Goal: Navigation & Orientation: Locate item on page

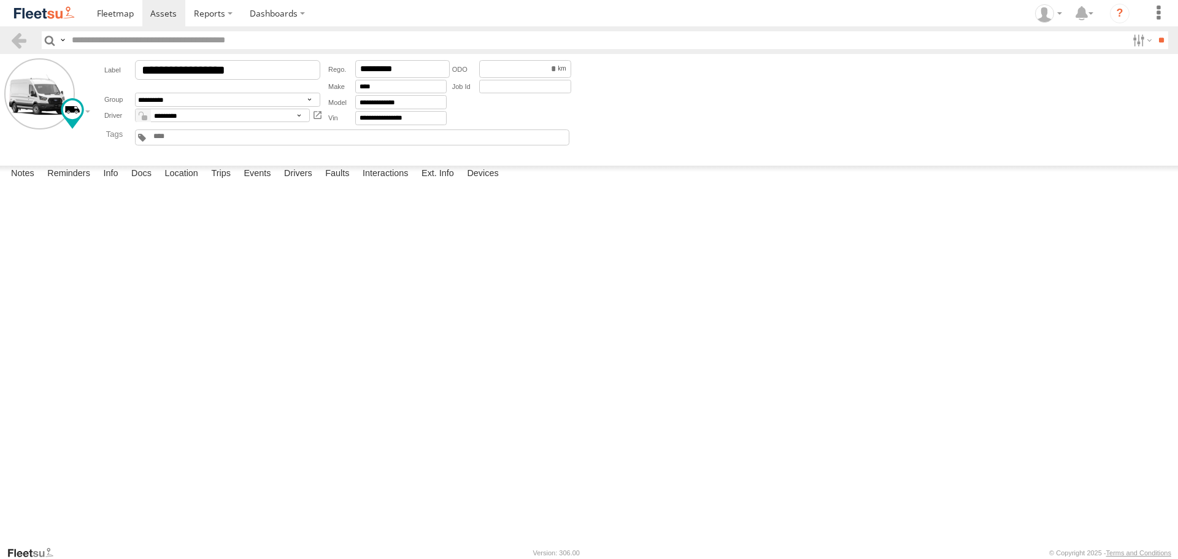
scroll to position [245, 0]
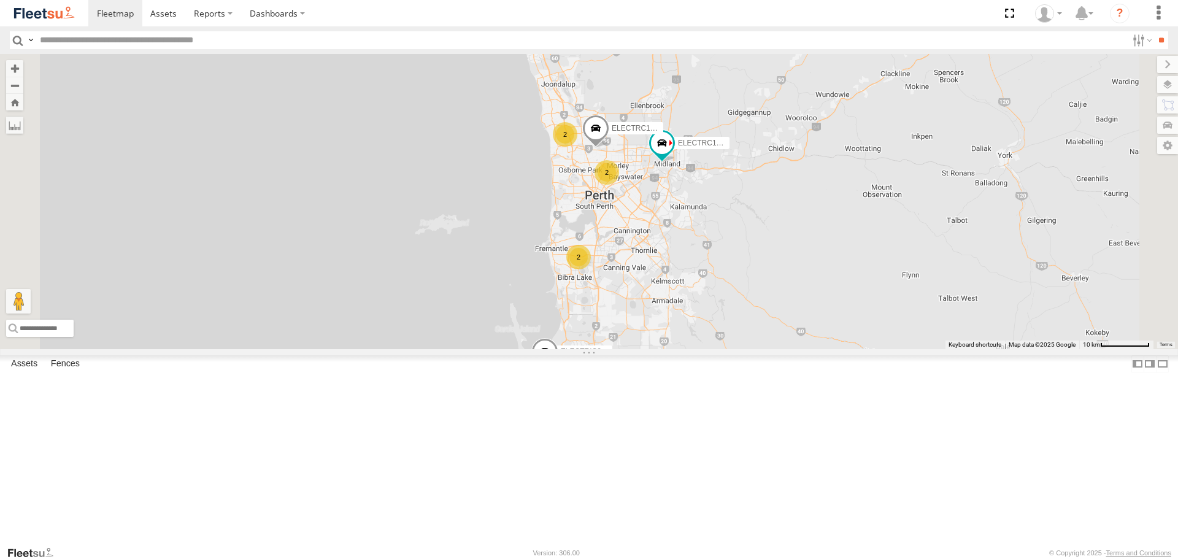
click at [0, 0] on span at bounding box center [0, 0] width 0 height 0
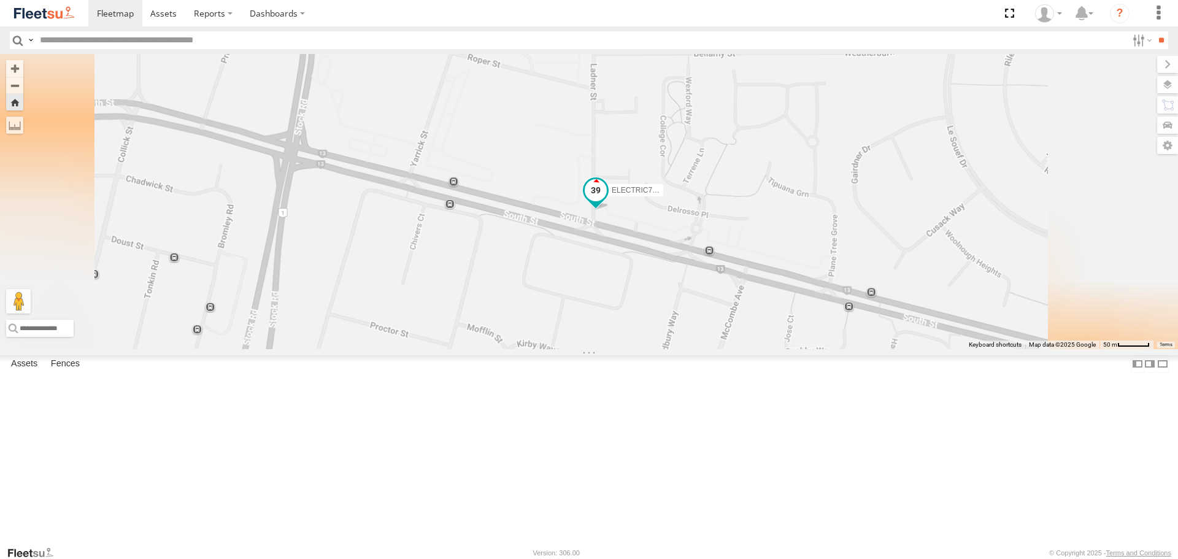
click at [607, 201] on span at bounding box center [596, 190] width 22 height 22
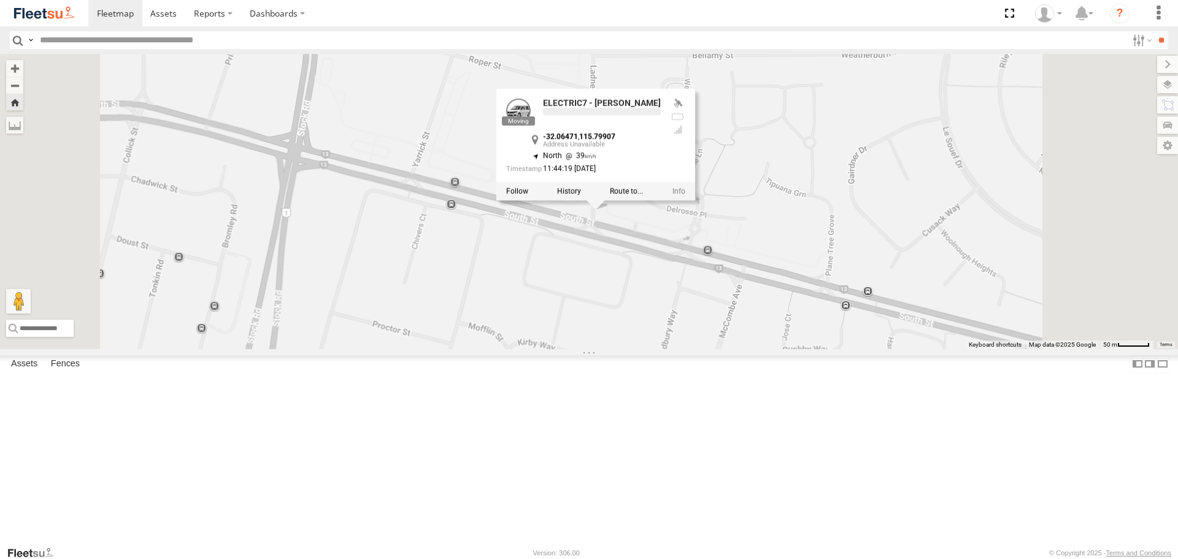
click at [950, 348] on div "ELECTRIC7 - John ELECTRIC7 - John -32.06471 , 115.79907 North 39 11:44:19 01/09…" at bounding box center [589, 201] width 1178 height 294
